Goal: Information Seeking & Learning: Learn about a topic

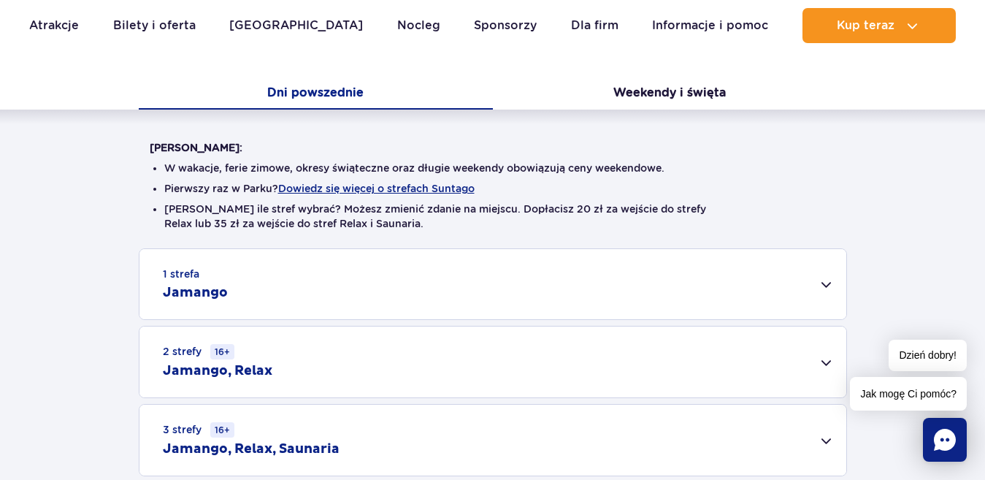
click at [828, 281] on div "1 strefa Jamango" at bounding box center [492, 284] width 707 height 70
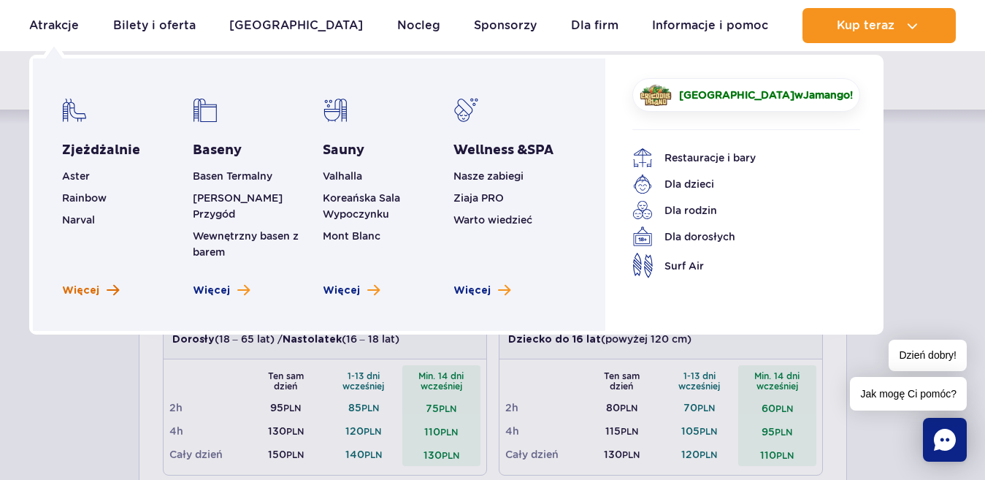
click at [85, 283] on span "Więcej" at bounding box center [80, 290] width 37 height 15
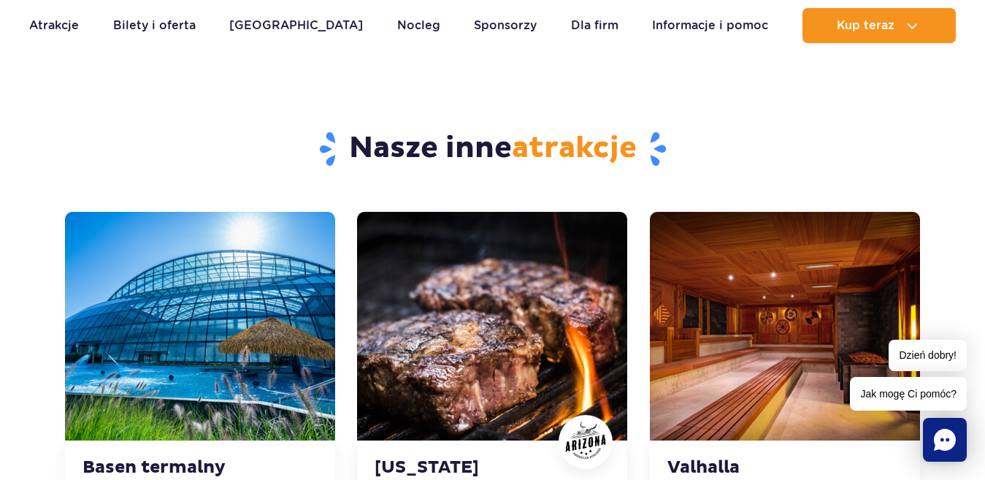
scroll to position [4600, 0]
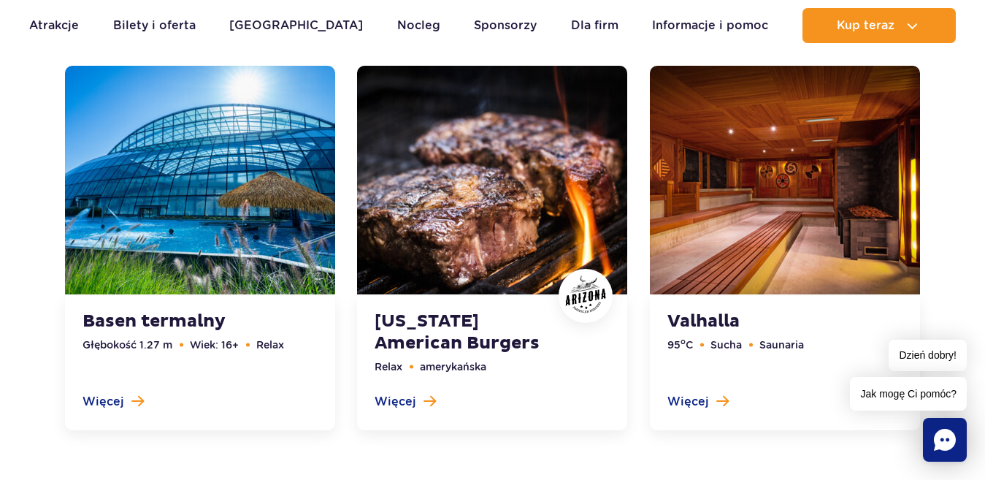
click at [181, 316] on link at bounding box center [200, 248] width 270 height 364
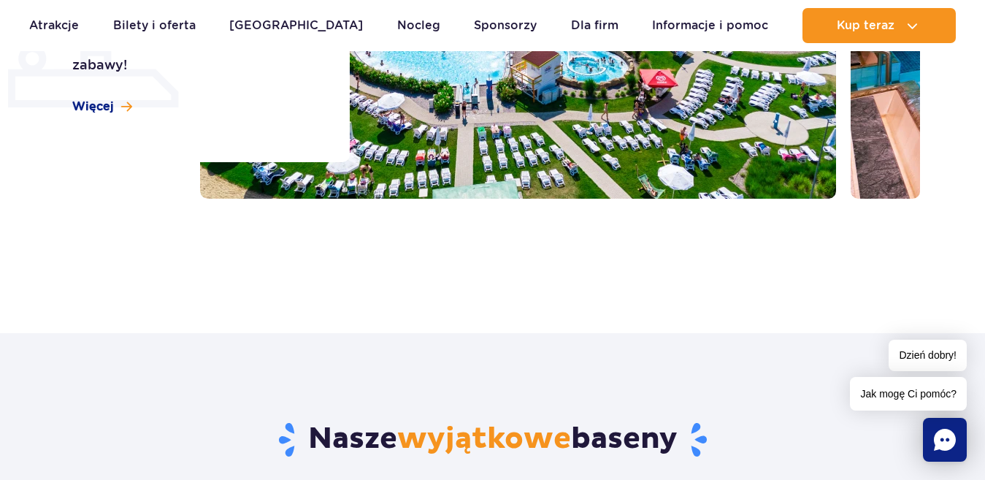
scroll to position [1357, 0]
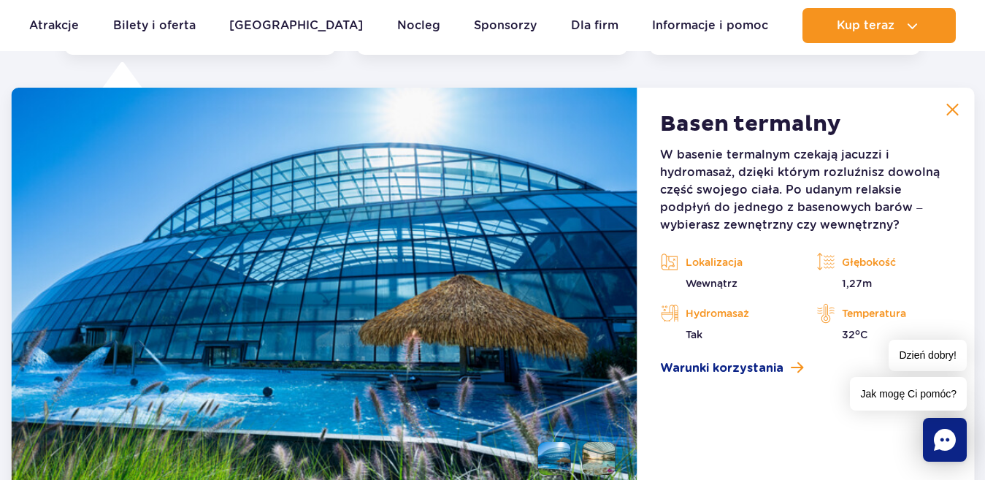
click at [959, 111] on img at bounding box center [952, 109] width 13 height 13
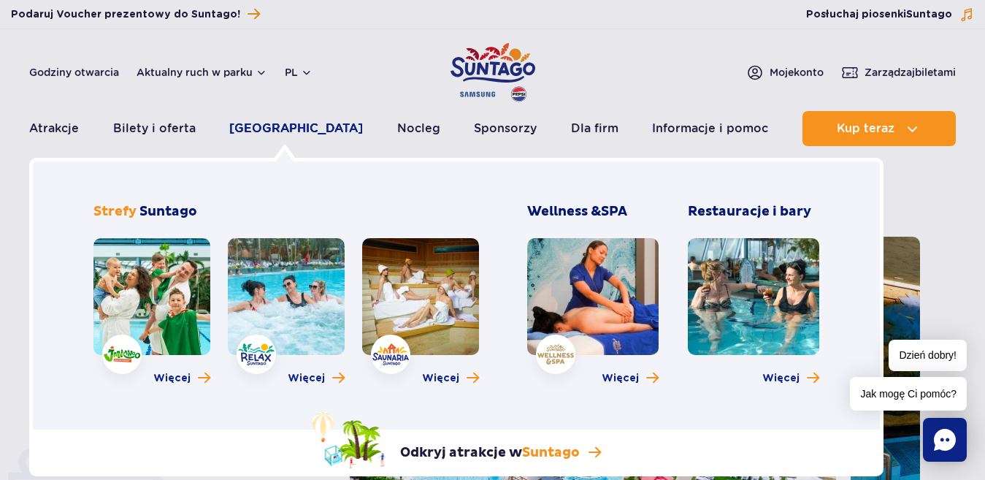
click at [270, 126] on link "[GEOGRAPHIC_DATA]" at bounding box center [296, 128] width 134 height 35
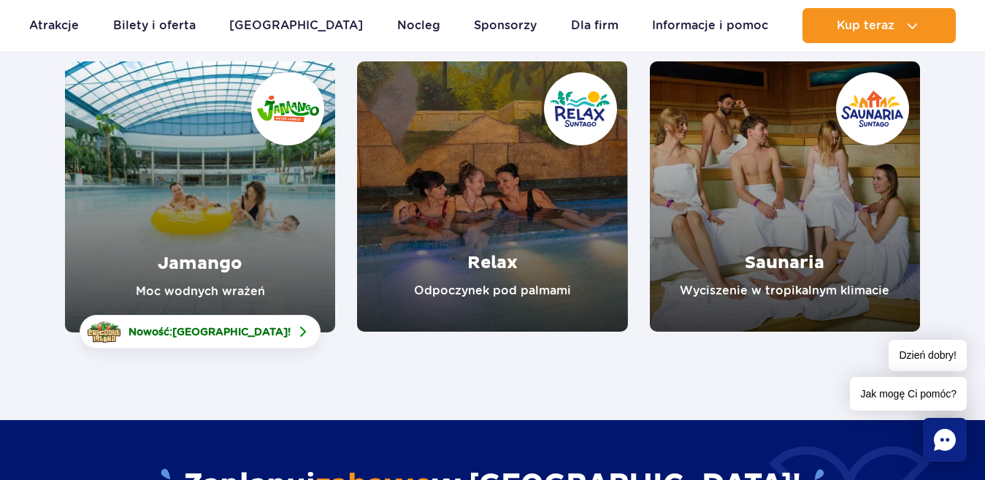
click at [226, 270] on link "Jamango" at bounding box center [200, 196] width 270 height 271
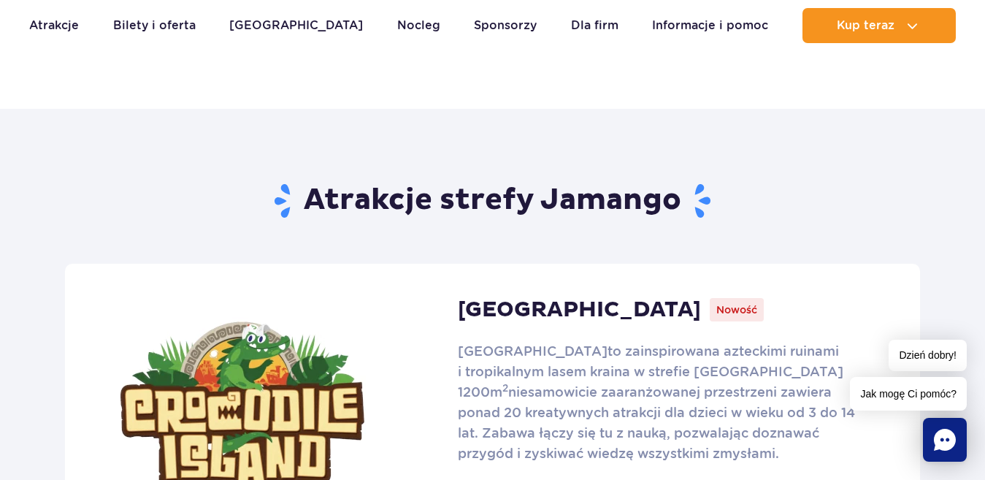
scroll to position [949, 0]
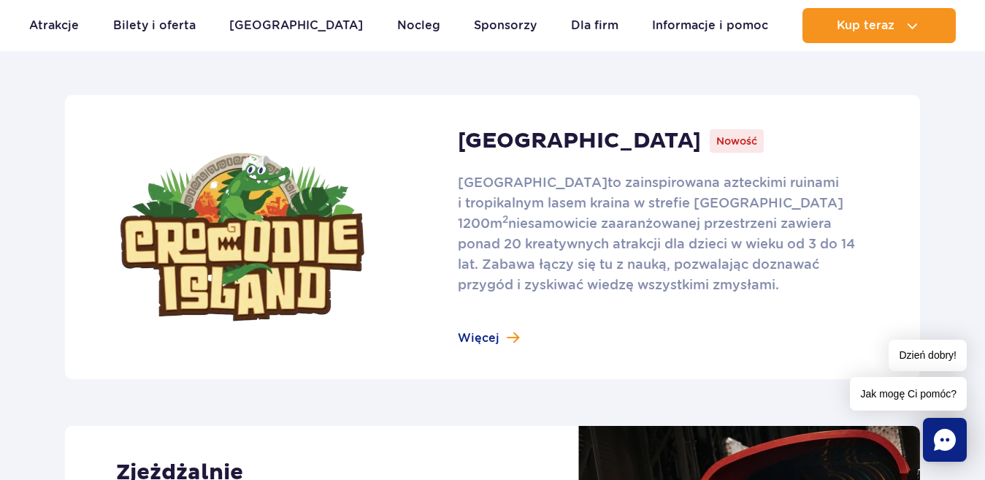
click at [473, 336] on link at bounding box center [492, 237] width 855 height 284
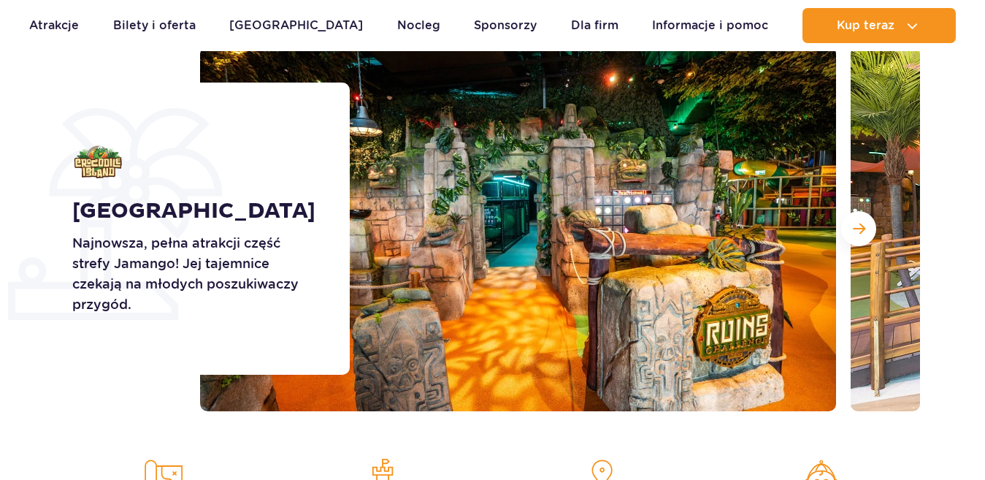
scroll to position [73, 0]
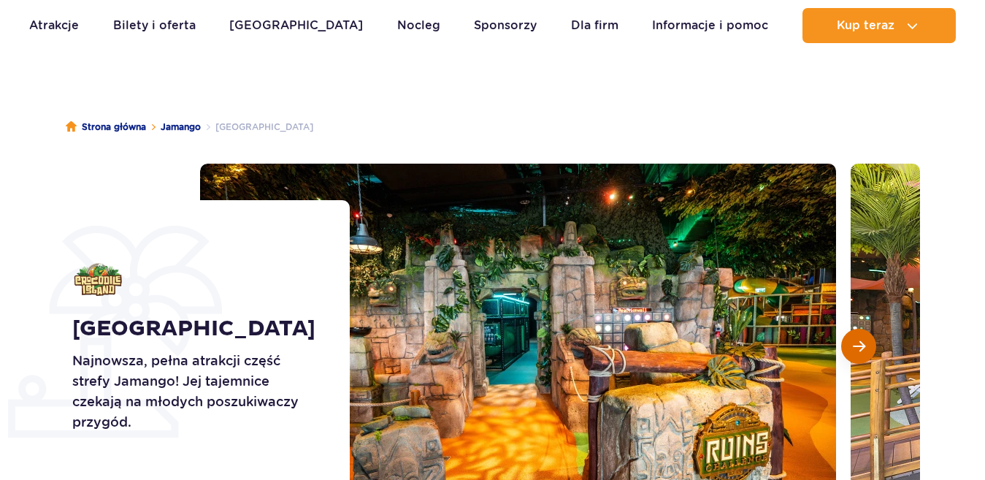
click at [870, 341] on button "Następny slajd" at bounding box center [858, 346] width 35 height 35
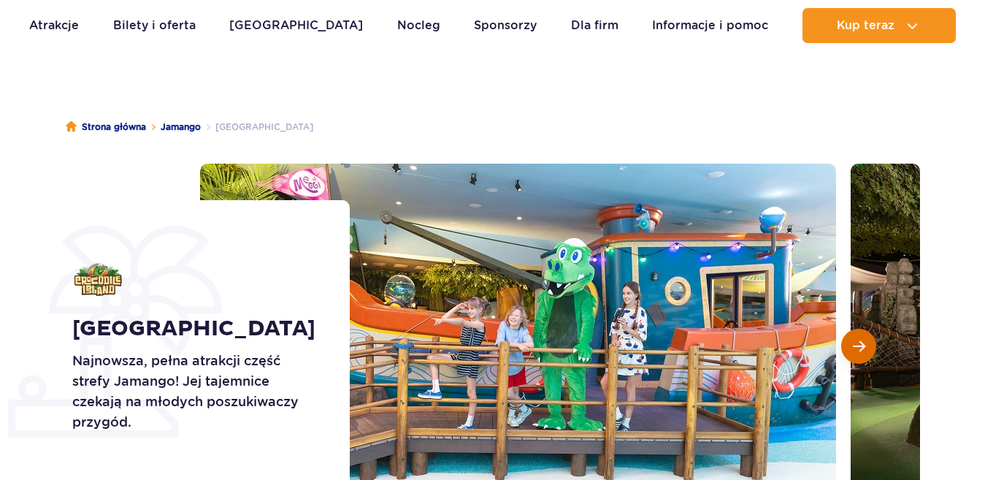
click at [870, 341] on button "Następny slajd" at bounding box center [858, 346] width 35 height 35
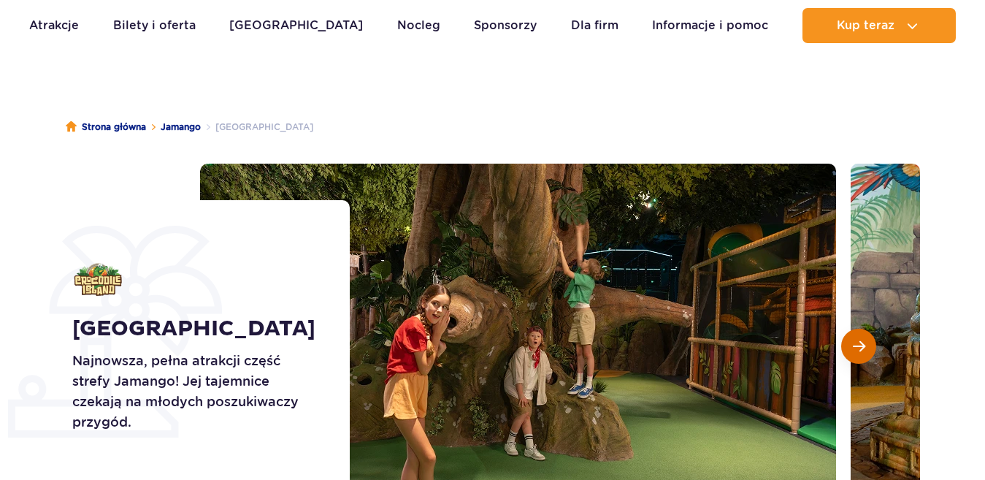
click at [870, 341] on button "Następny slajd" at bounding box center [858, 346] width 35 height 35
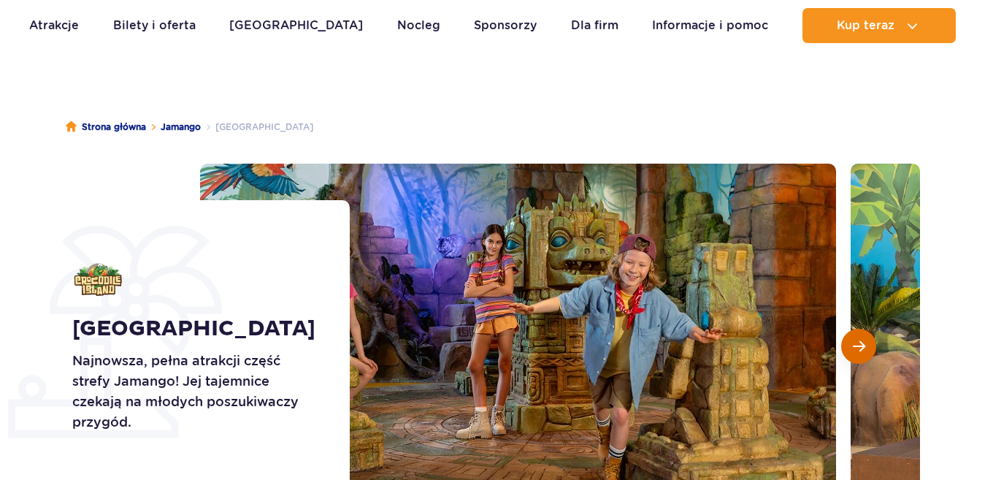
click at [870, 341] on button "Następny slajd" at bounding box center [858, 346] width 35 height 35
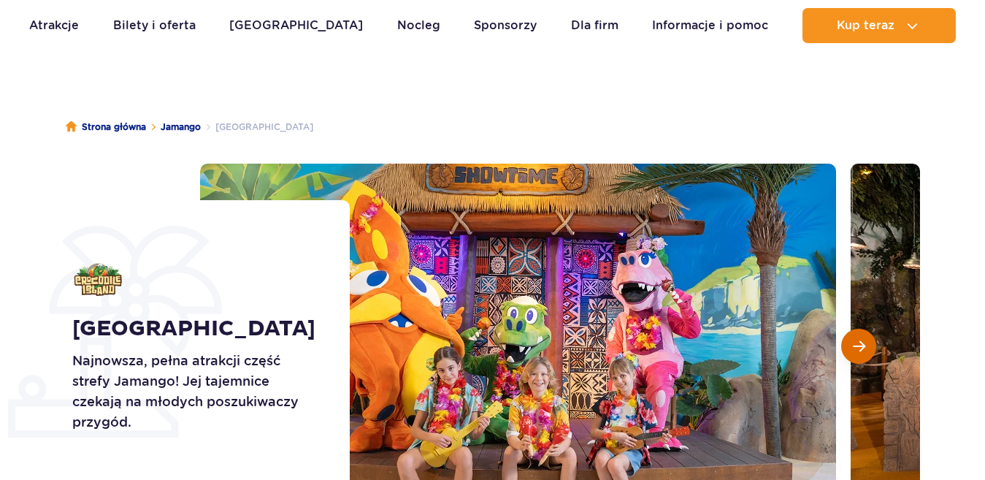
click at [870, 341] on button "Następny slajd" at bounding box center [858, 346] width 35 height 35
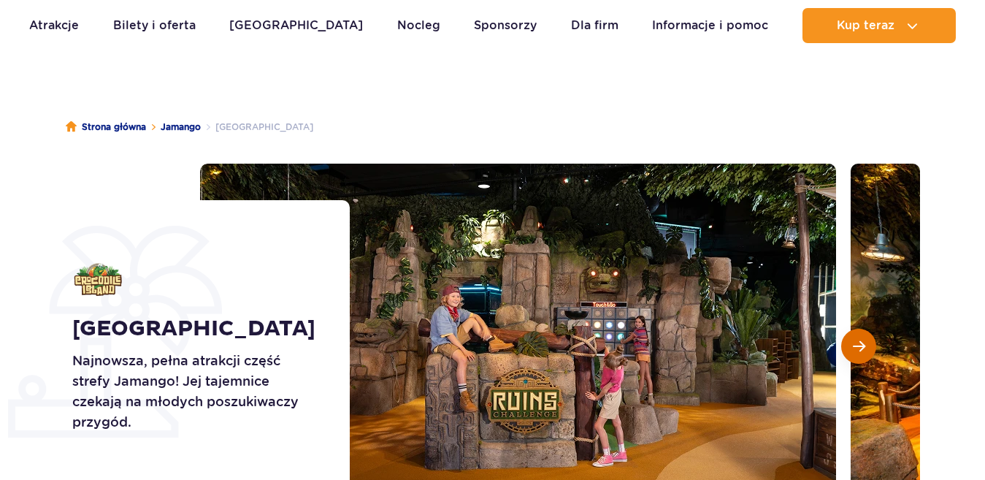
click at [870, 341] on button "Następny slajd" at bounding box center [858, 346] width 35 height 35
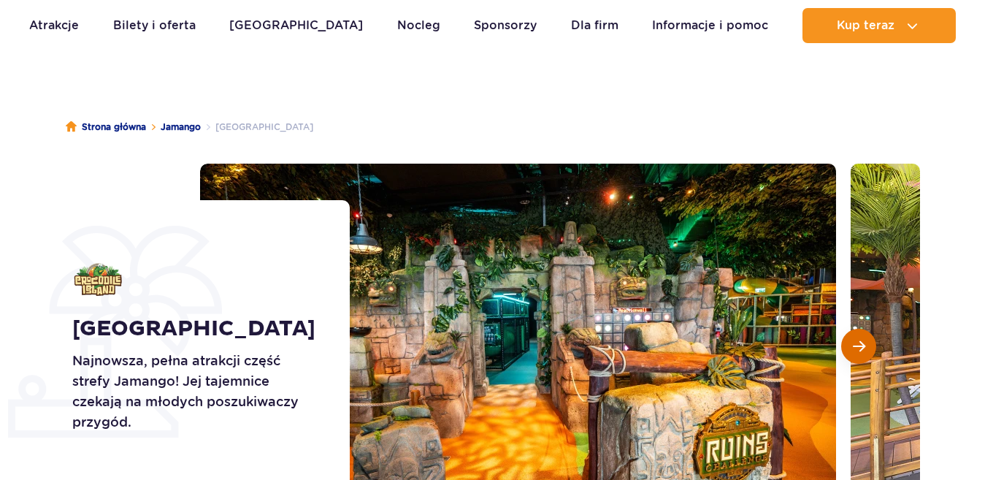
click at [870, 341] on button "Następny slajd" at bounding box center [858, 346] width 35 height 35
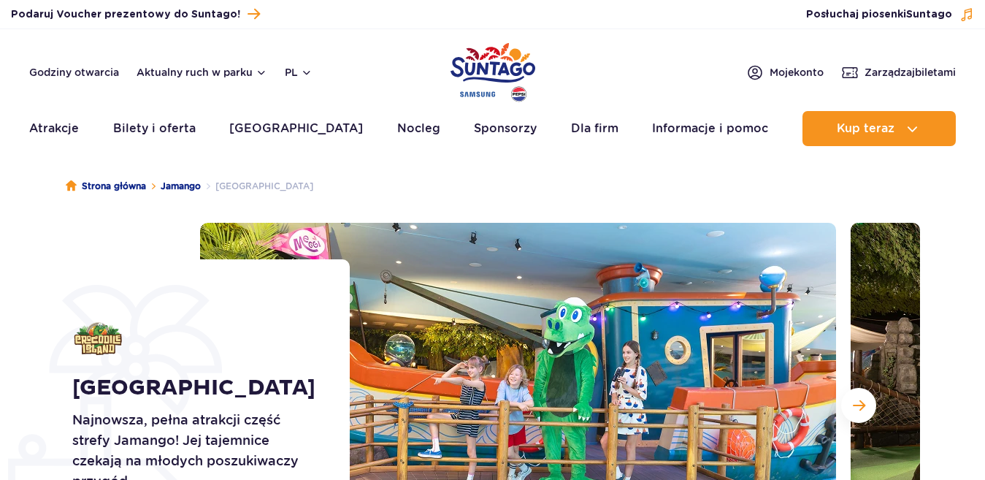
scroll to position [0, 0]
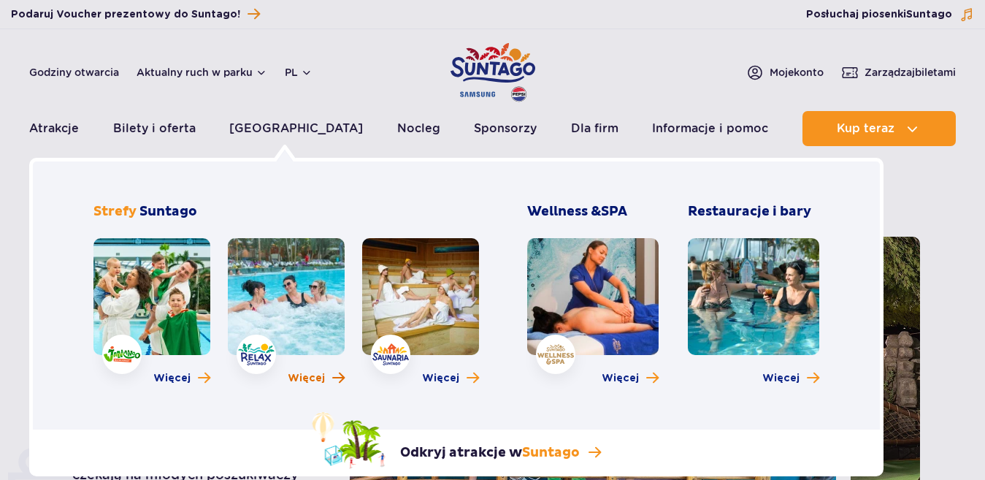
click at [305, 380] on span "Więcej" at bounding box center [306, 378] width 37 height 15
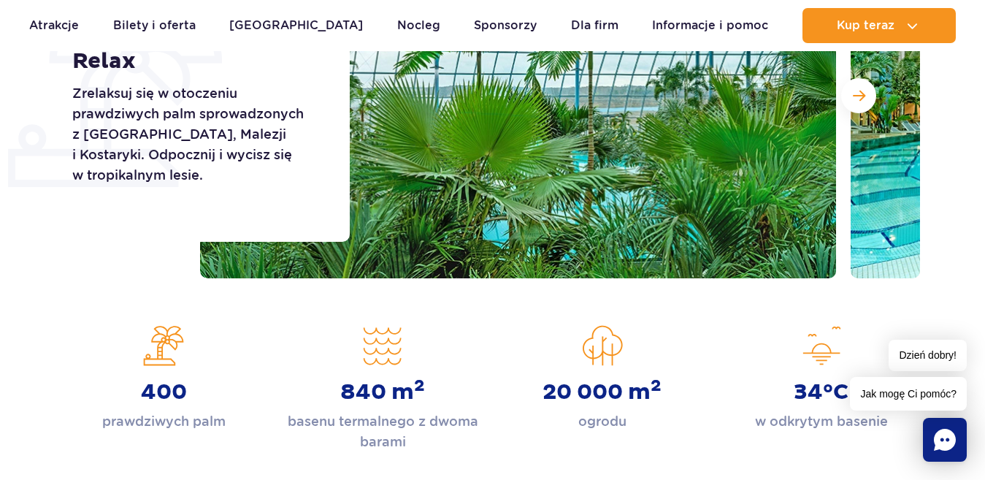
scroll to position [146, 0]
